Goal: Information Seeking & Learning: Learn about a topic

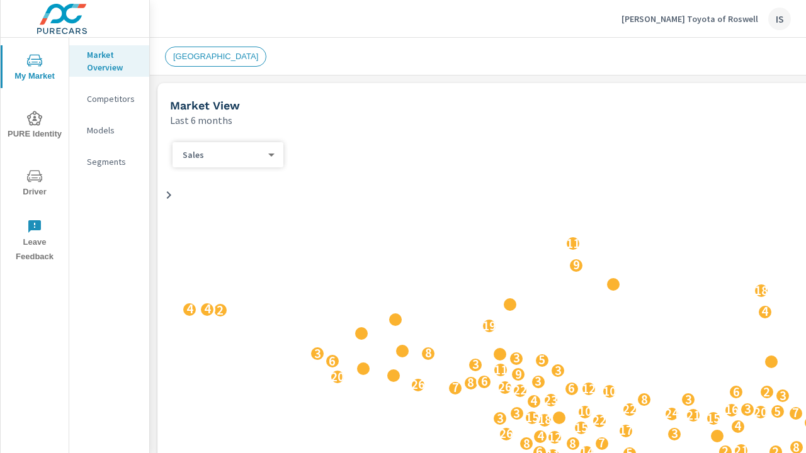
scroll to position [480, 0]
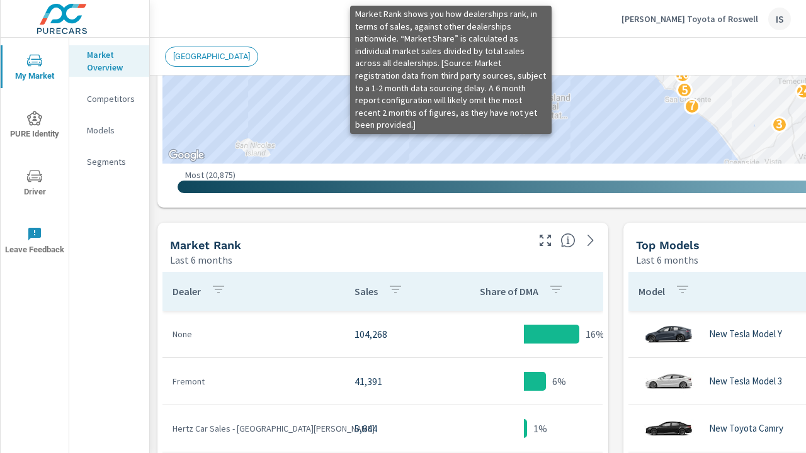
scroll to position [657, 0]
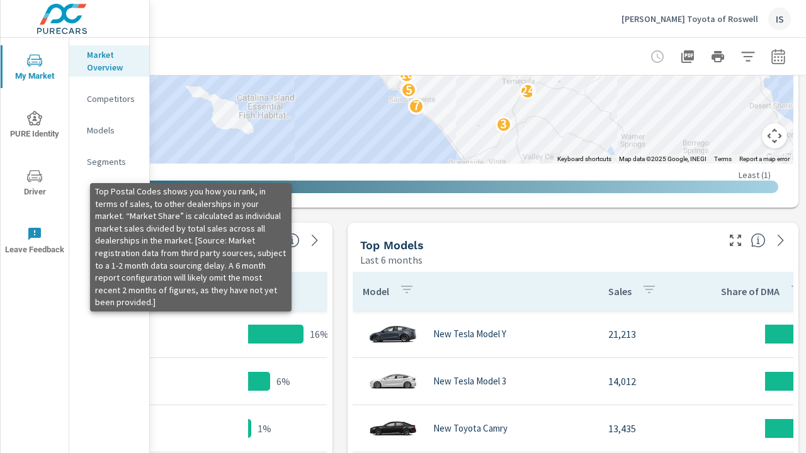
scroll to position [894, 285]
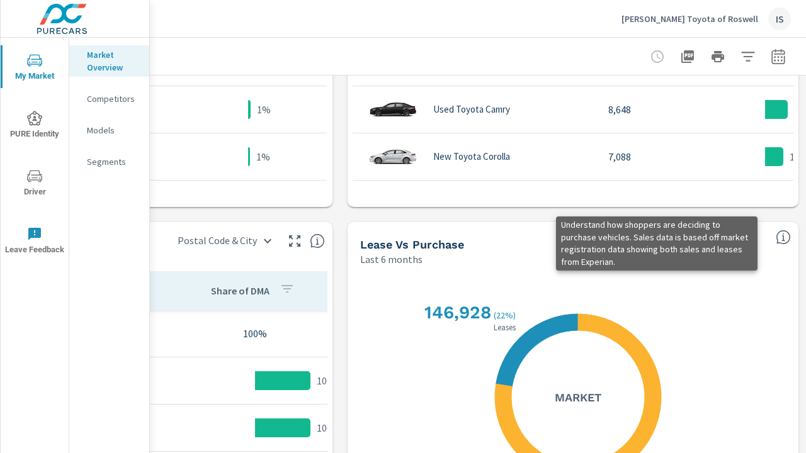
click at [681, 56] on icon "button" at bounding box center [687, 56] width 13 height 13
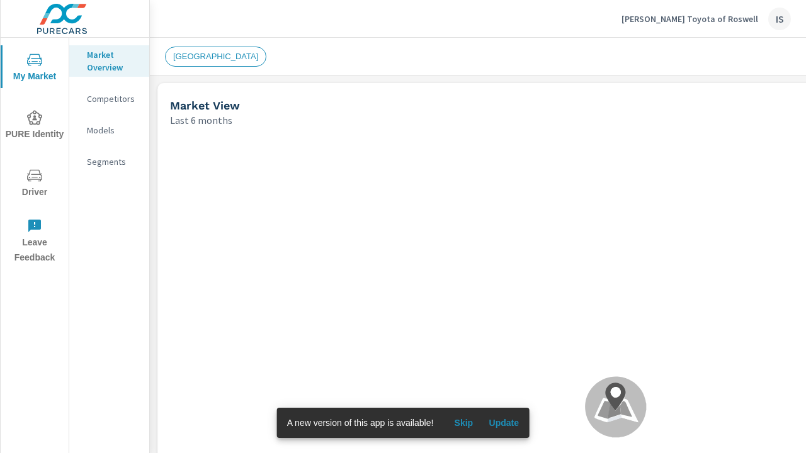
scroll to position [1, 0]
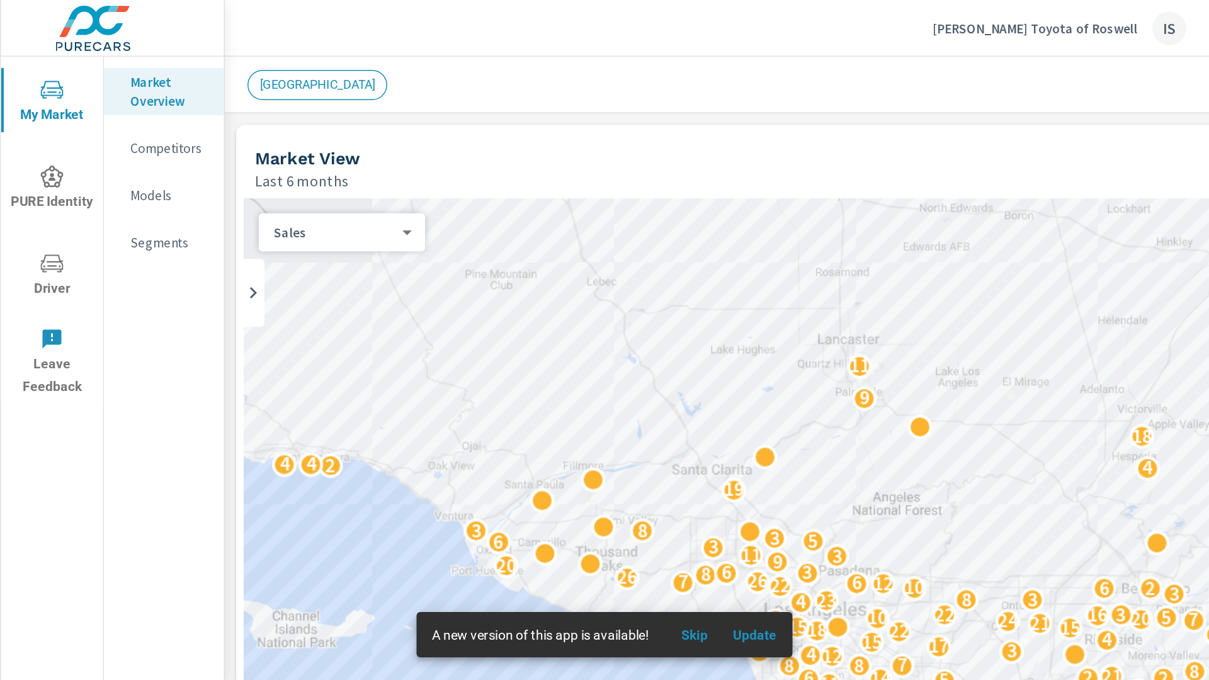
scroll to position [1, 0]
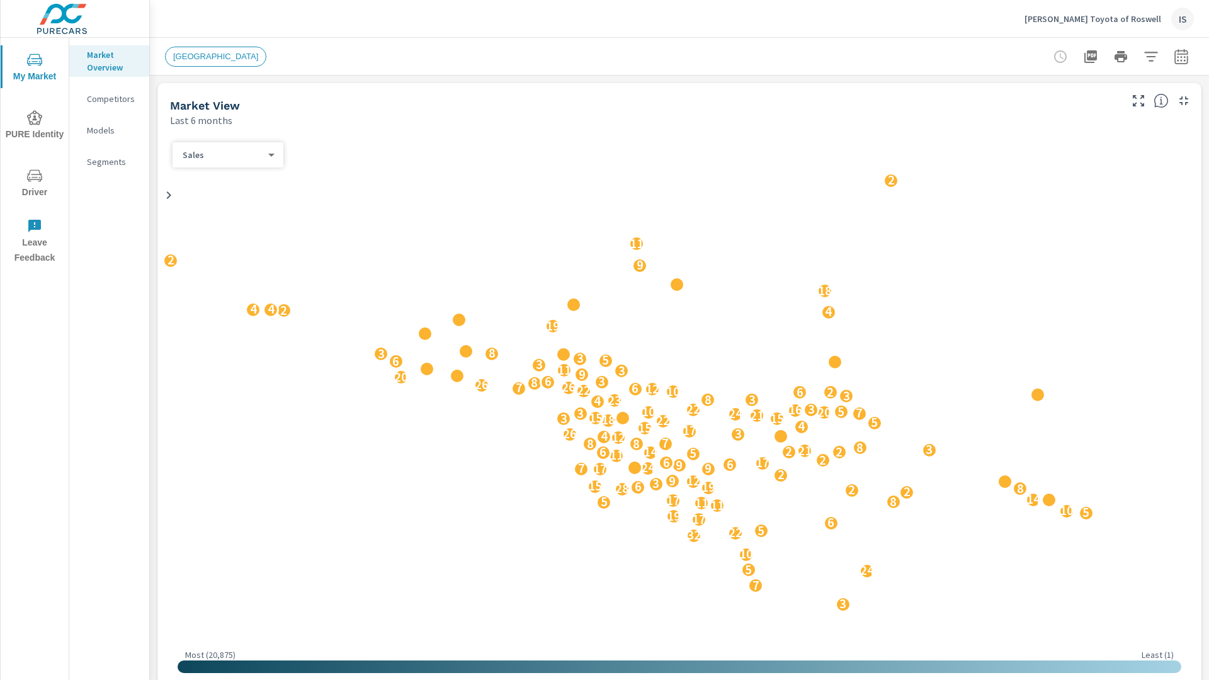
scroll to position [1, 0]
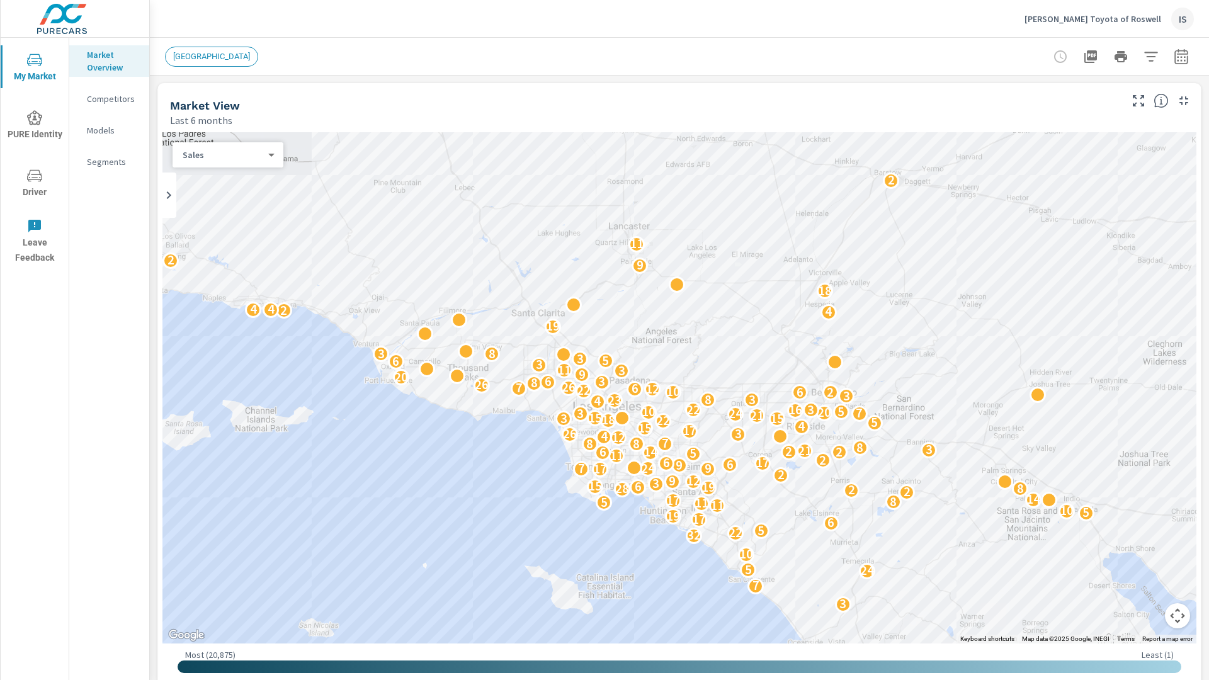
drag, startPoint x: 506, startPoint y: 60, endPoint x: 551, endPoint y: 47, distance: 47.1
click at [506, 60] on div "LOS ANGELES" at bounding box center [591, 57] width 853 height 20
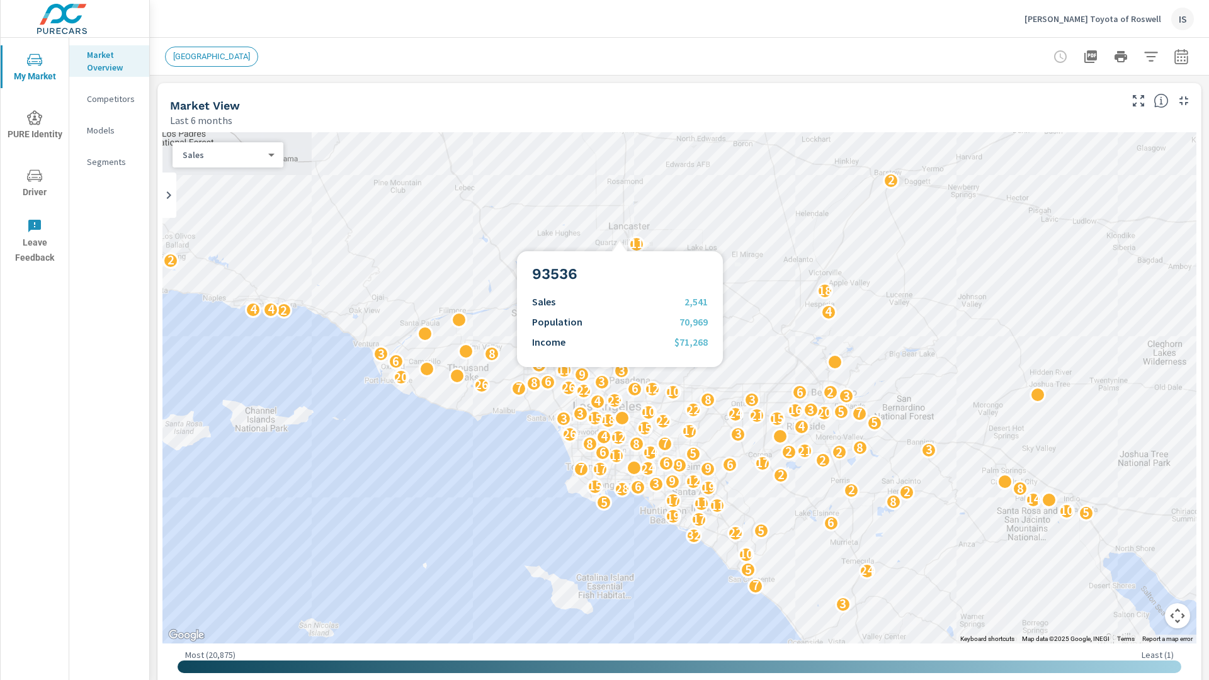
click at [532, 22] on div "Nalley Toyota of Roswell IS" at bounding box center [679, 18] width 1029 height 37
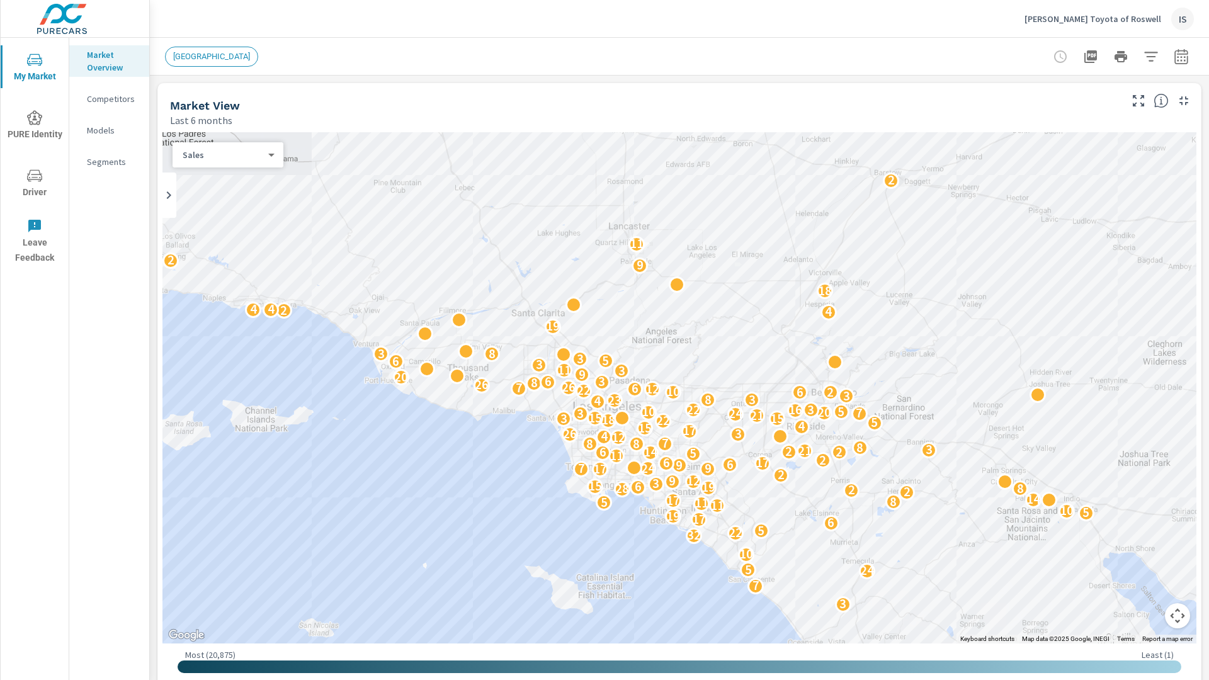
click at [368, 42] on div "LOS ANGELES" at bounding box center [679, 56] width 1029 height 37
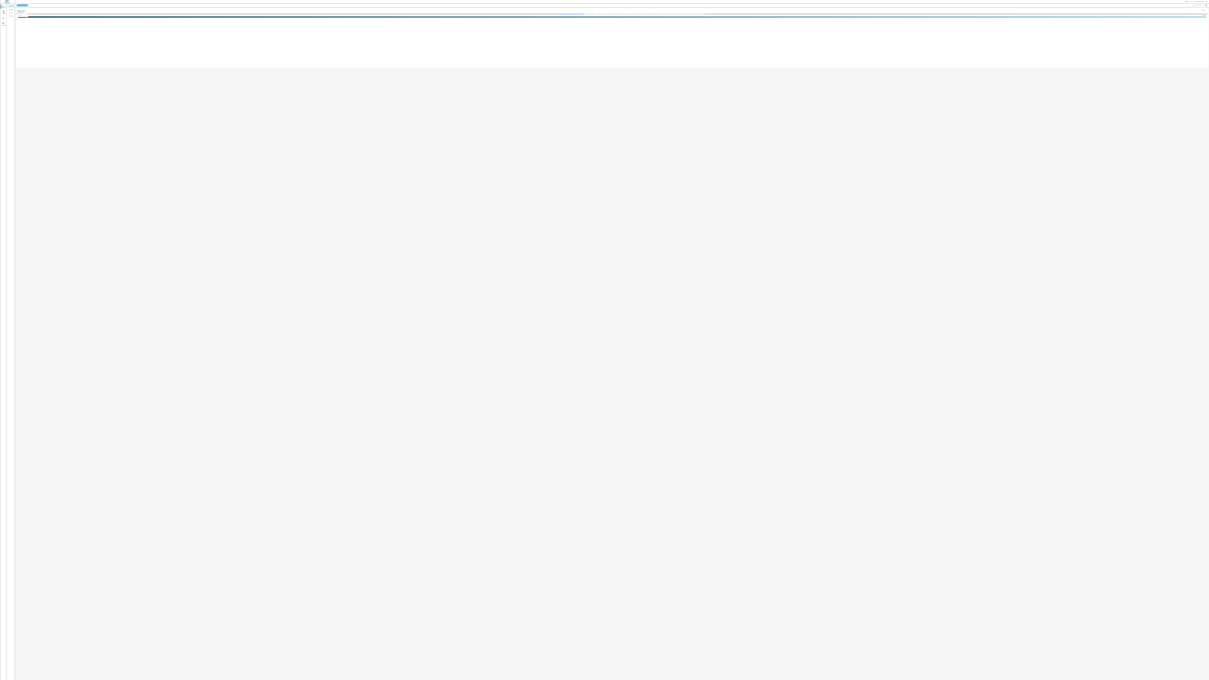
scroll to position [0, 0]
drag, startPoint x: 91, startPoint y: 17, endPoint x: 107, endPoint y: 67, distance: 53.0
click at [98, 89] on html "My Market PURE Identity Driver Leave Feedback Market Overview Competitors Model…" at bounding box center [604, 340] width 1209 height 680
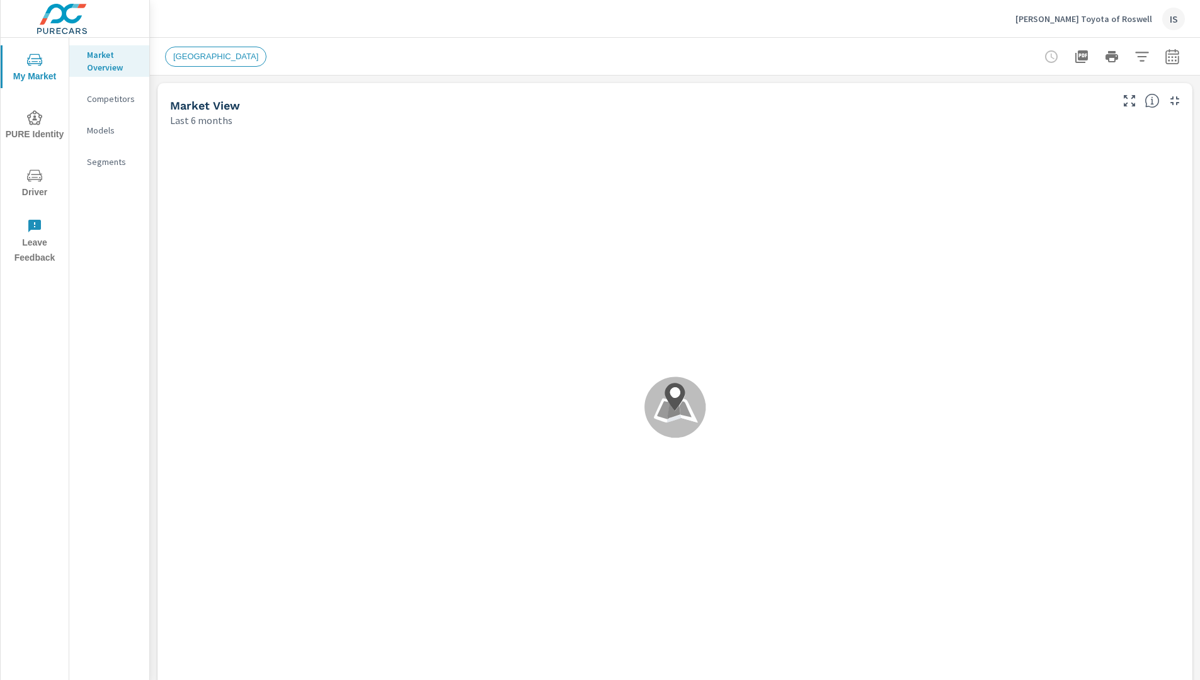
scroll to position [1, 0]
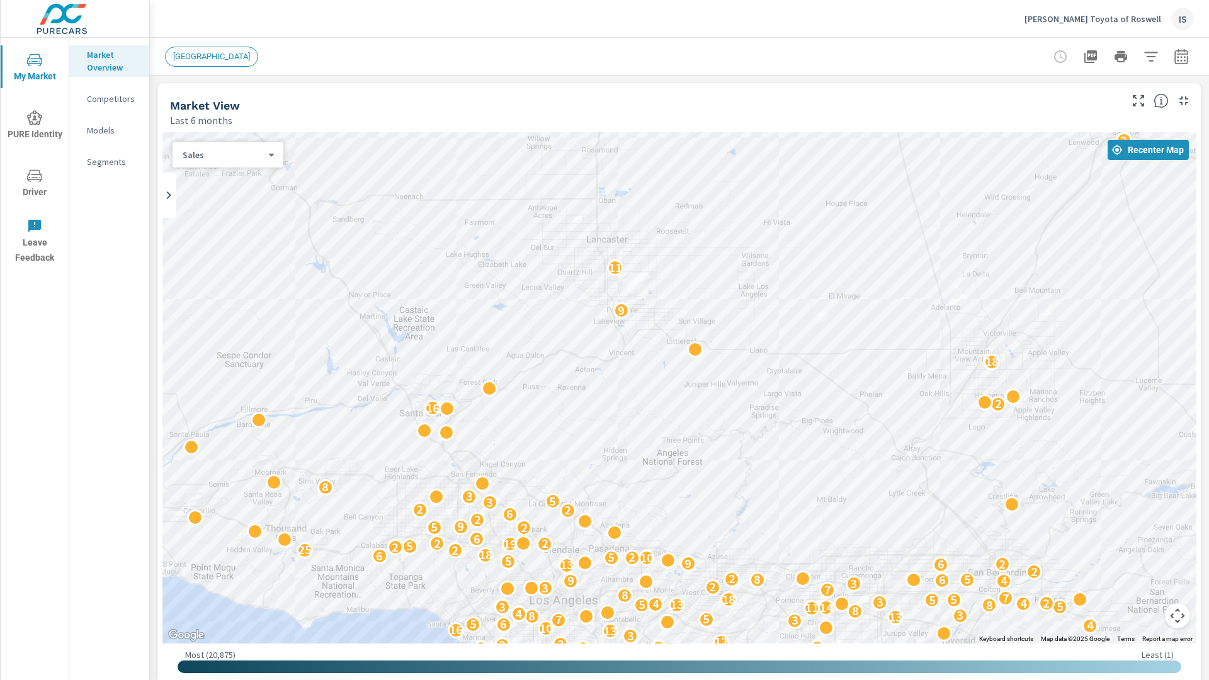
click at [509, 98] on div "Market View" at bounding box center [644, 105] width 948 height 14
click at [428, 89] on div "Market View Last 6 months" at bounding box center [640, 105] width 966 height 45
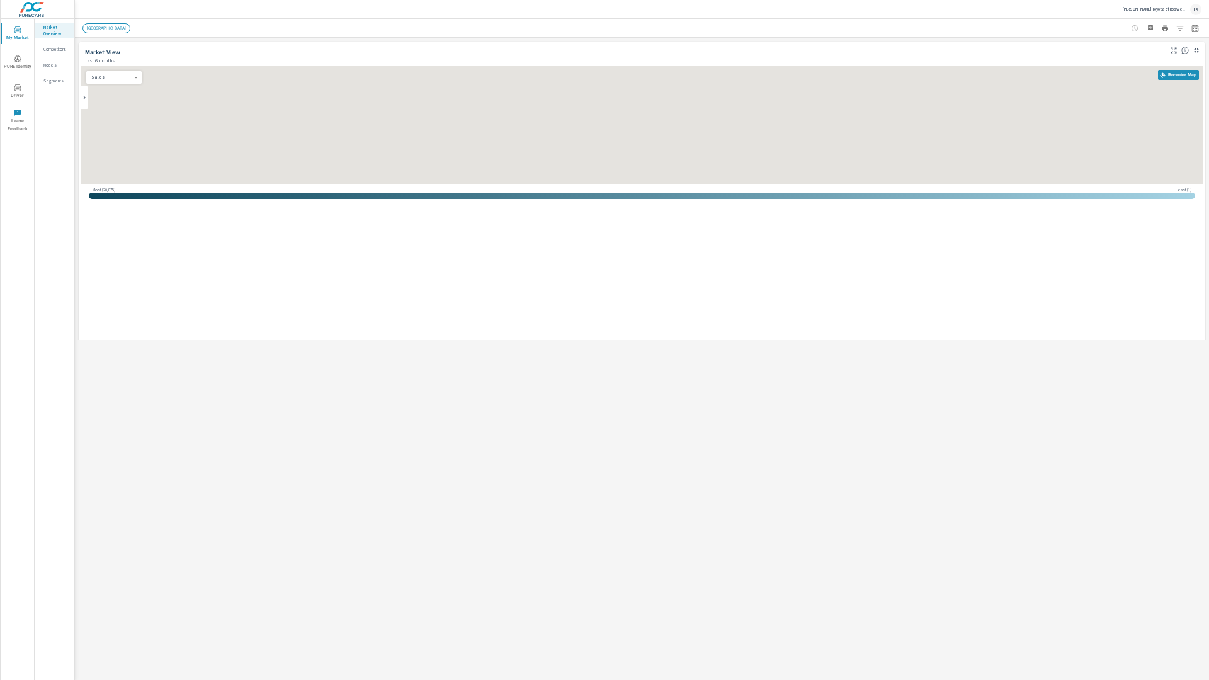
click at [285, 243] on div "← Move left → Move right ↑ Move up ↓ Move down + Zoom in - Zoom out Home Jump l…" at bounding box center [642, 203] width 1122 height 275
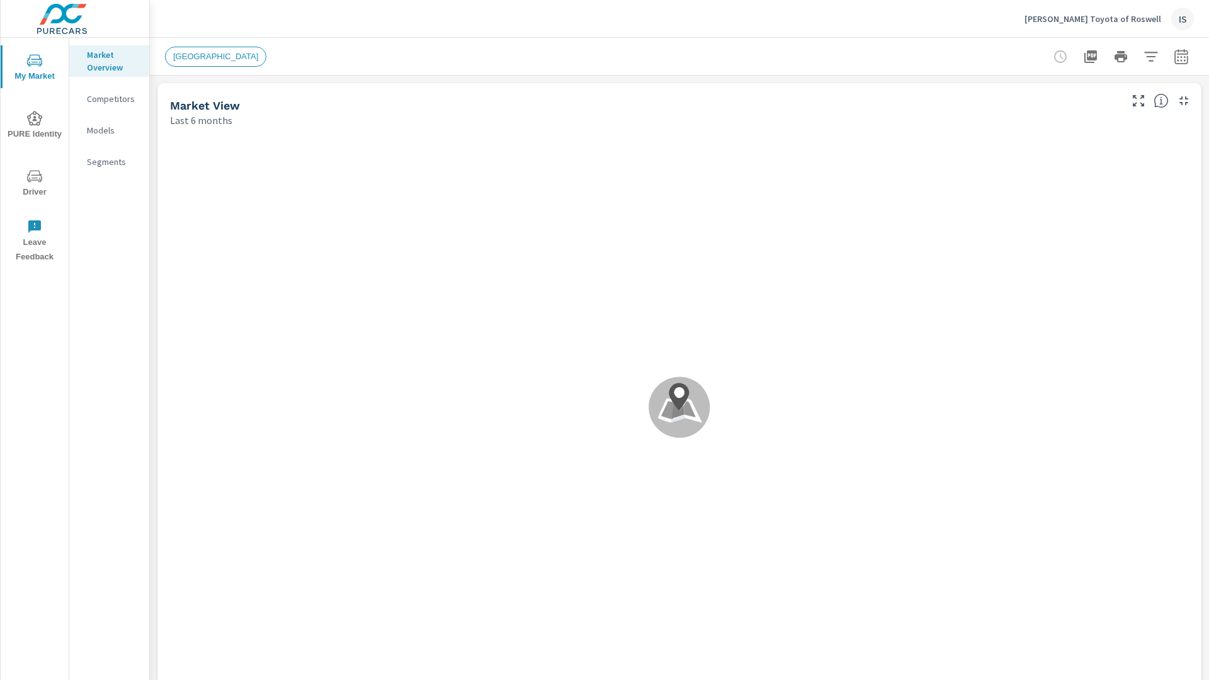
scroll to position [1, 0]
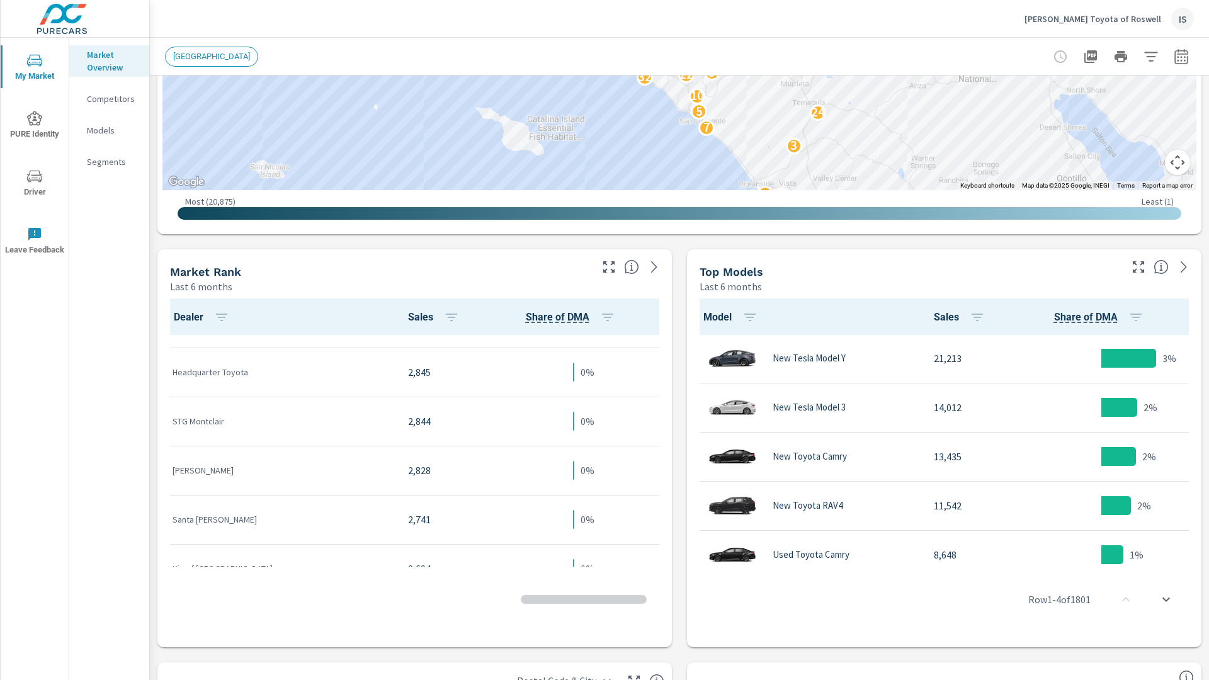
scroll to position [530, 0]
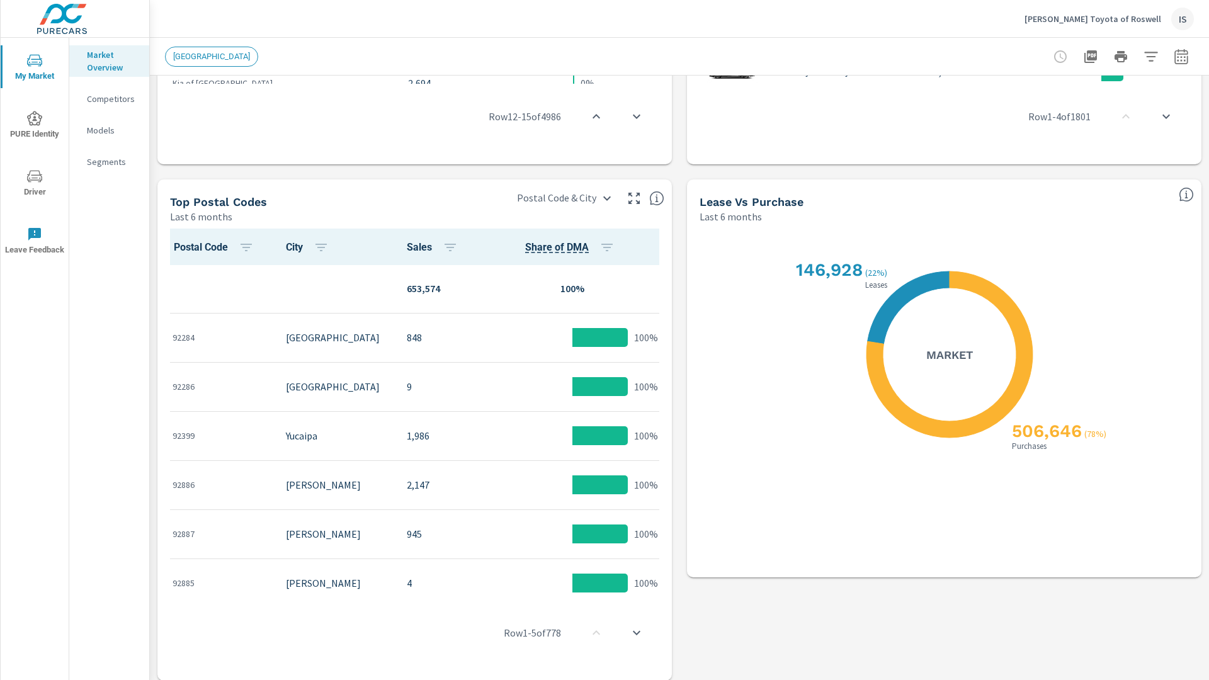
scroll to position [945, 0]
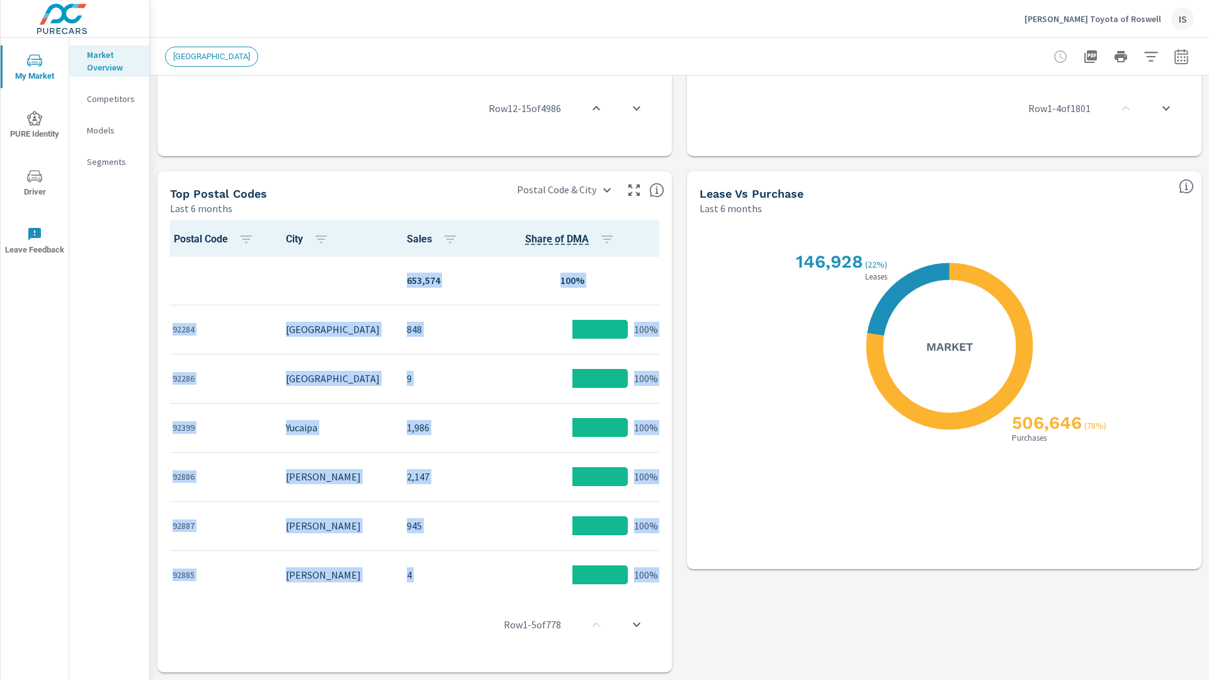
drag, startPoint x: 671, startPoint y: 278, endPoint x: 676, endPoint y: 322, distance: 44.4
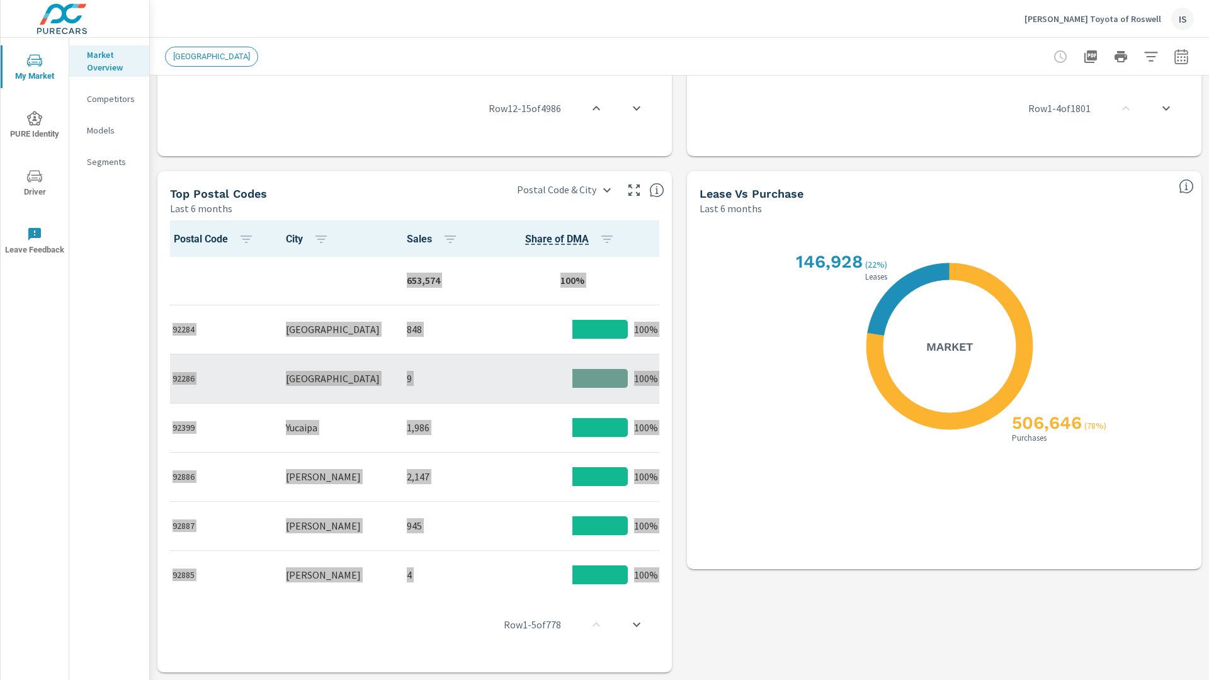
scroll to position [227, 0]
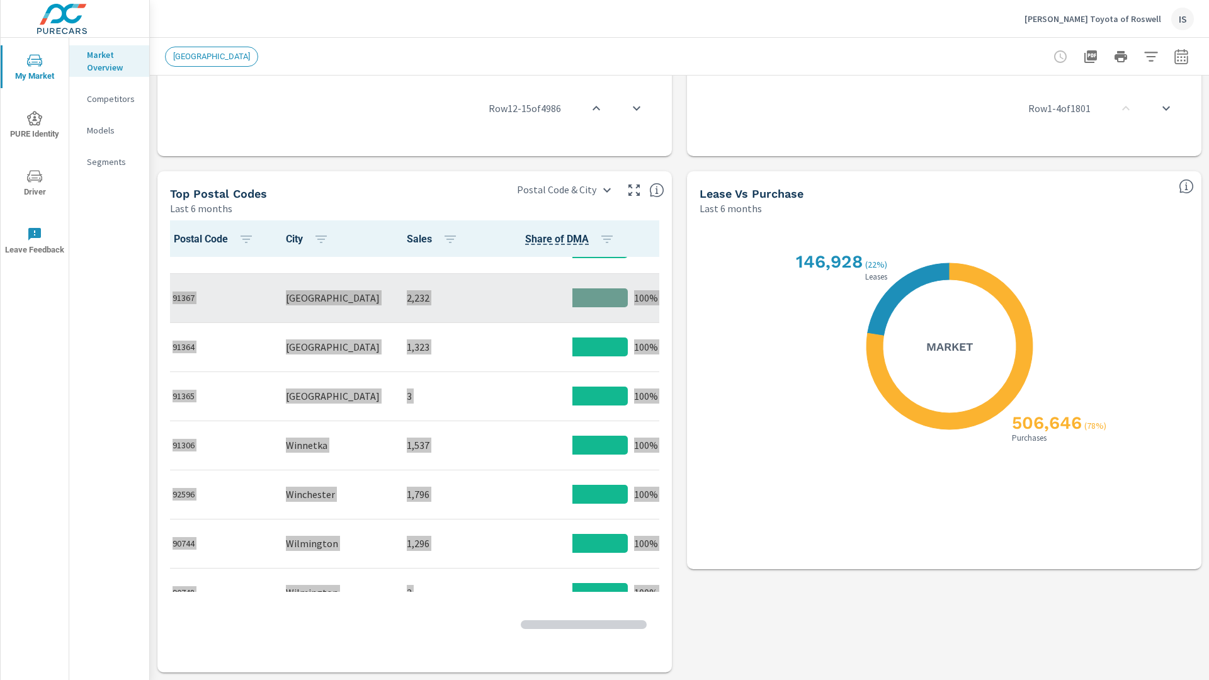
scroll to position [454, 0]
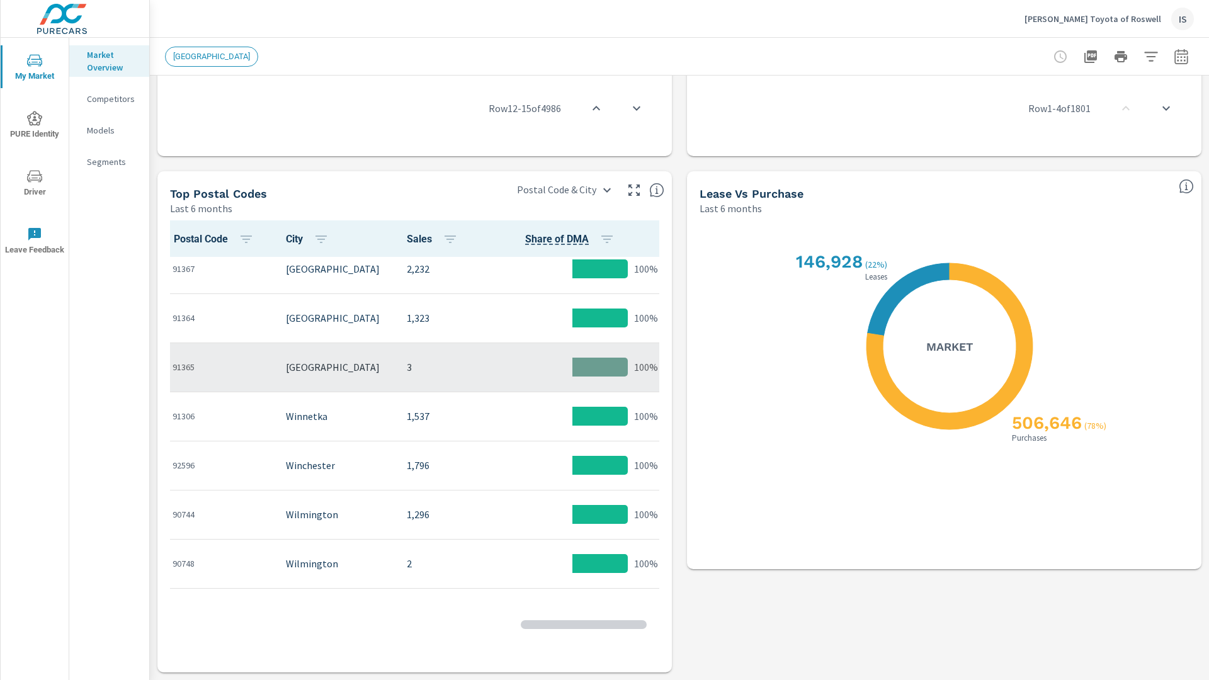
scroll to position [756, 0]
